Goal: Communication & Community: Answer question/provide support

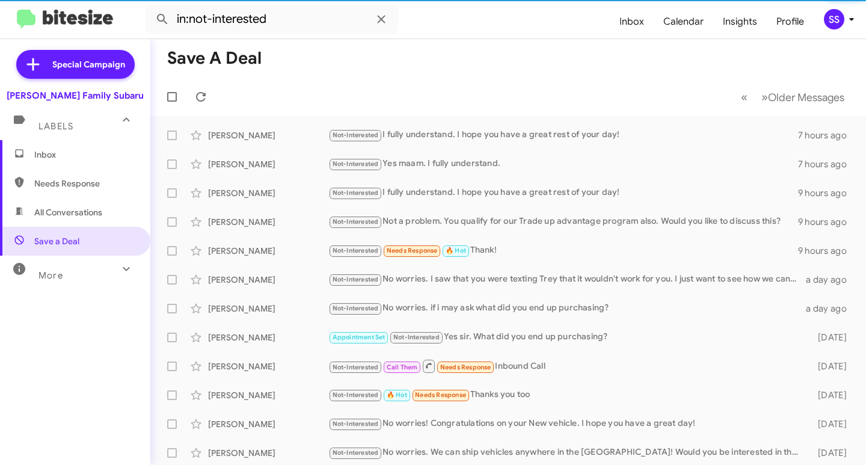
click at [92, 151] on span "Inbox" at bounding box center [85, 155] width 102 height 12
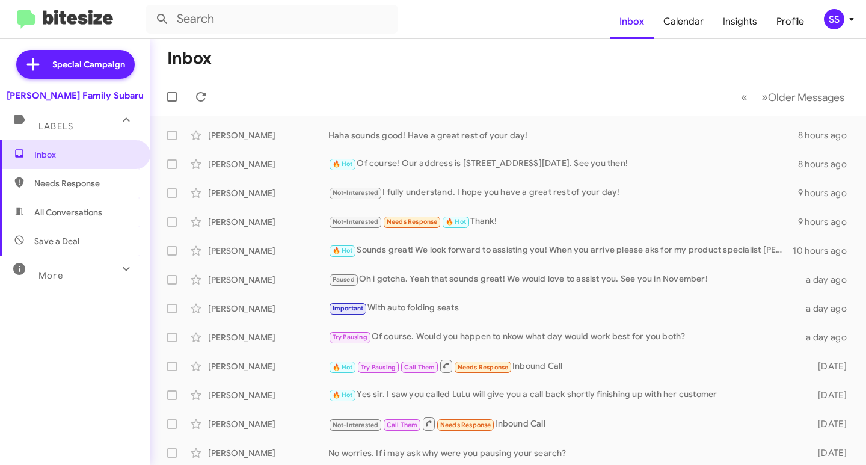
click at [66, 235] on span "Save a Deal" at bounding box center [75, 241] width 150 height 29
type input "in:not-interested"
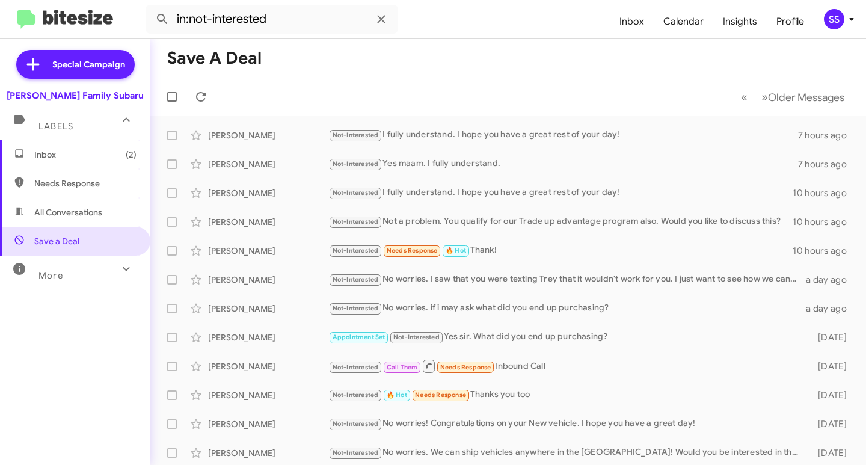
click at [51, 148] on span "Inbox (2)" at bounding box center [75, 154] width 150 height 29
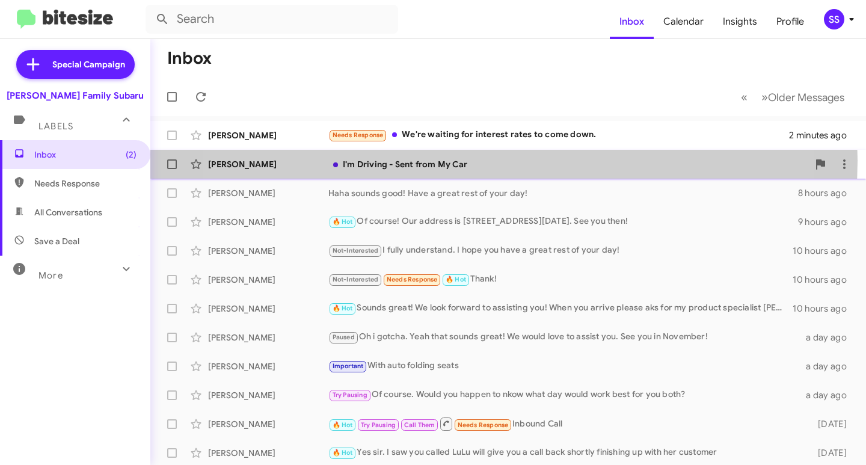
click at [454, 161] on div "I'm Driving - Sent from My Car" at bounding box center [568, 164] width 480 height 12
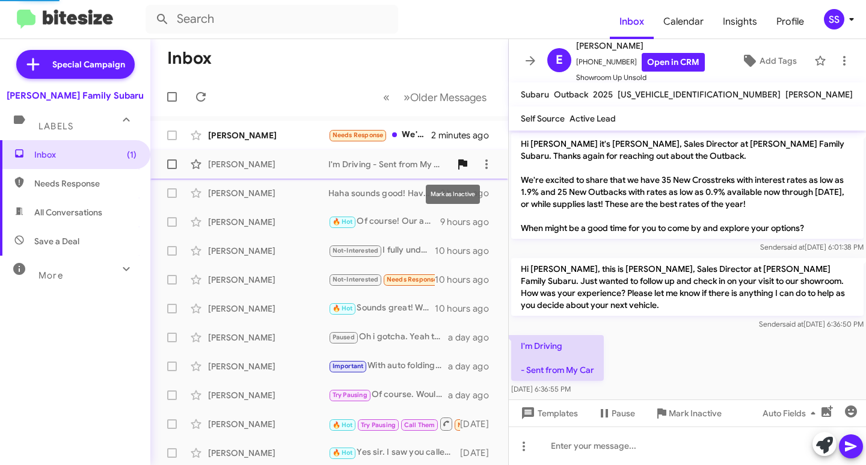
scroll to position [7, 0]
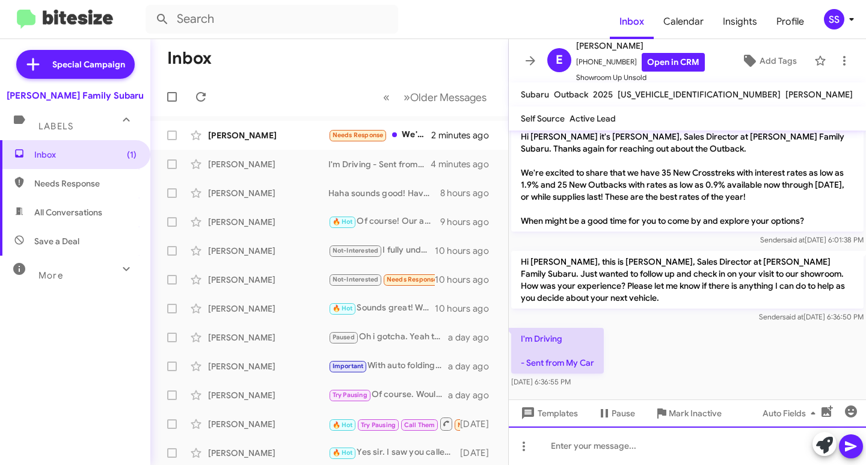
click at [593, 451] on div at bounding box center [687, 446] width 357 height 39
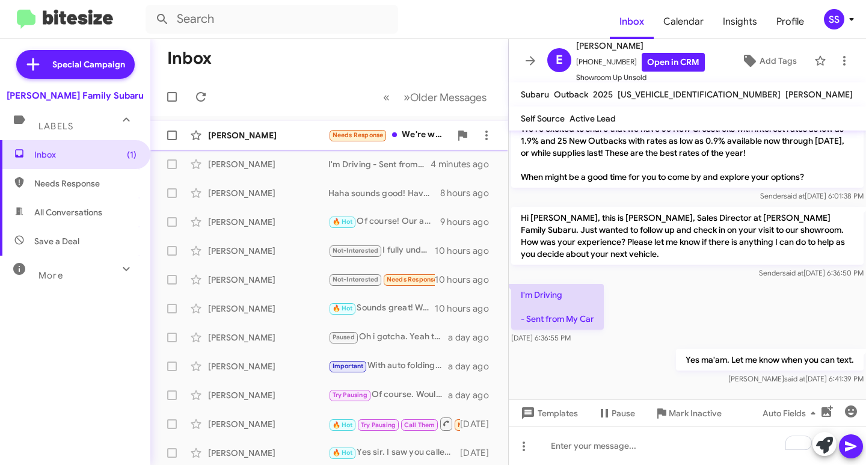
click at [272, 145] on div "[PERSON_NAME] Needs Response We're waiting for interest rates to come down. 2 m…" at bounding box center [329, 135] width 339 height 24
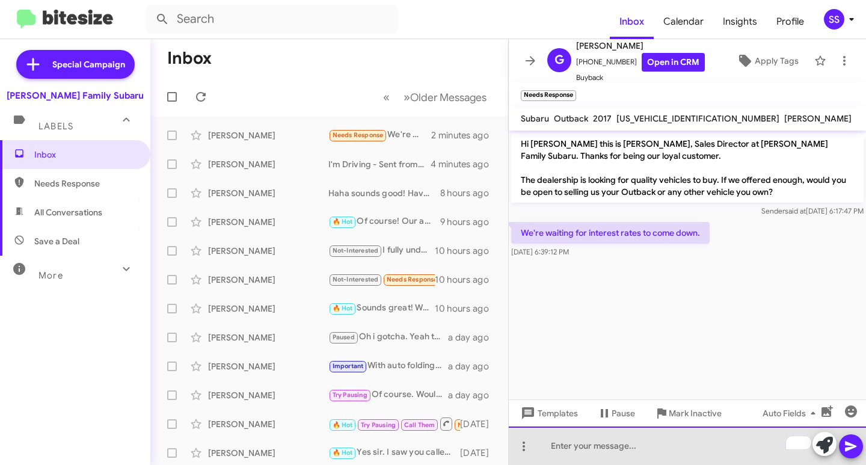
click at [601, 454] on div "To enrich screen reader interactions, please activate Accessibility in Grammarl…" at bounding box center [687, 446] width 357 height 39
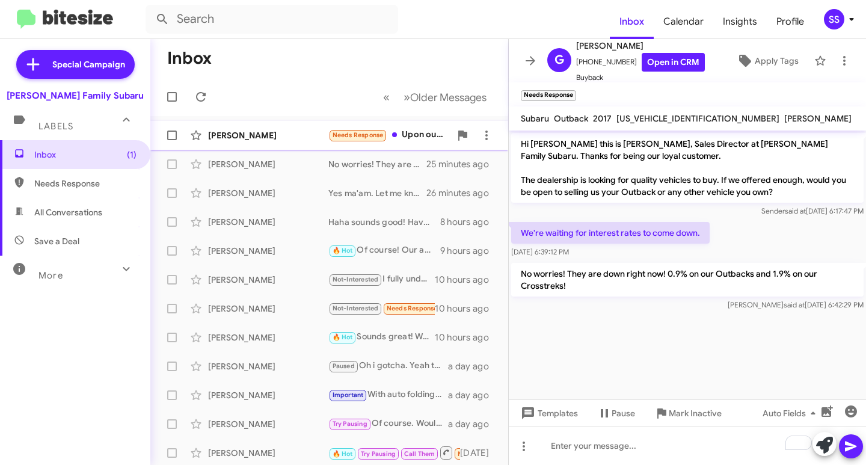
click at [243, 132] on div "[PERSON_NAME]" at bounding box center [268, 135] width 120 height 12
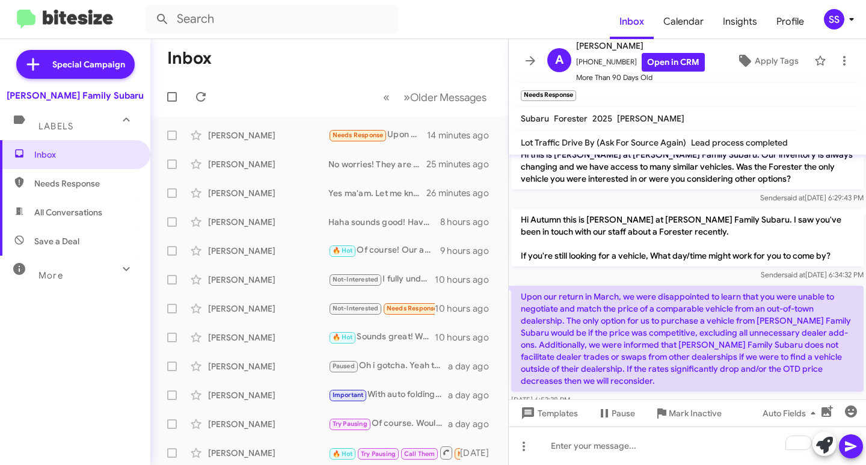
scroll to position [167, 0]
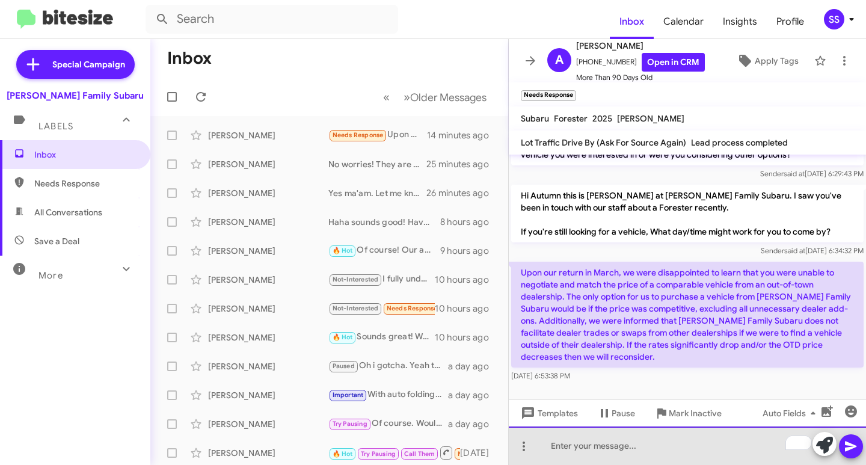
click at [602, 450] on div "To enrich screen reader interactions, please activate Accessibility in Grammarl…" at bounding box center [687, 446] width 357 height 39
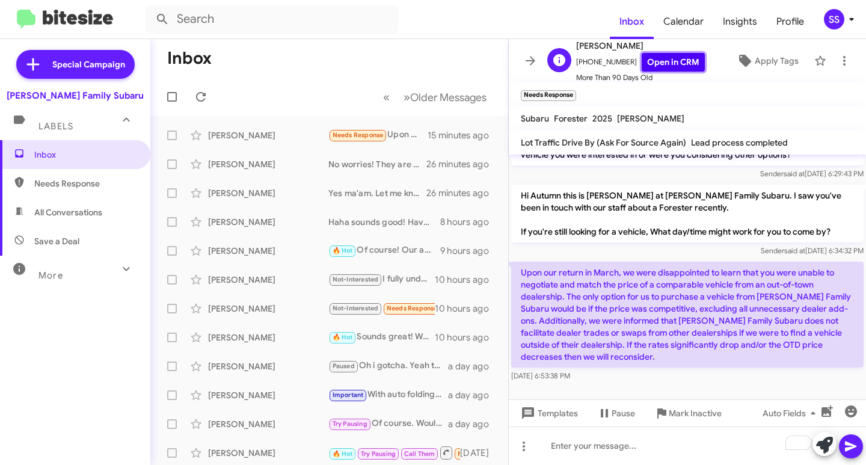
click at [659, 60] on link "Open in CRM" at bounding box center [673, 62] width 63 height 19
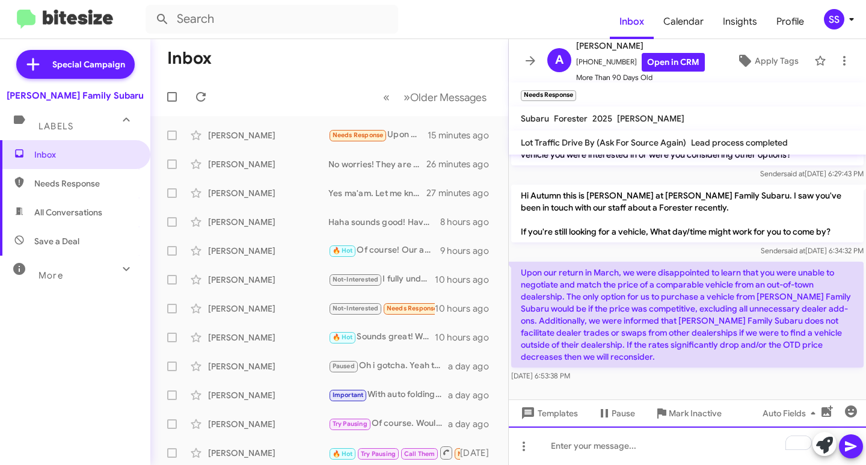
click at [591, 445] on div "To enrich screen reader interactions, please activate Accessibility in Grammarl…" at bounding box center [687, 446] width 357 height 39
